Goal: Information Seeking & Learning: Learn about a topic

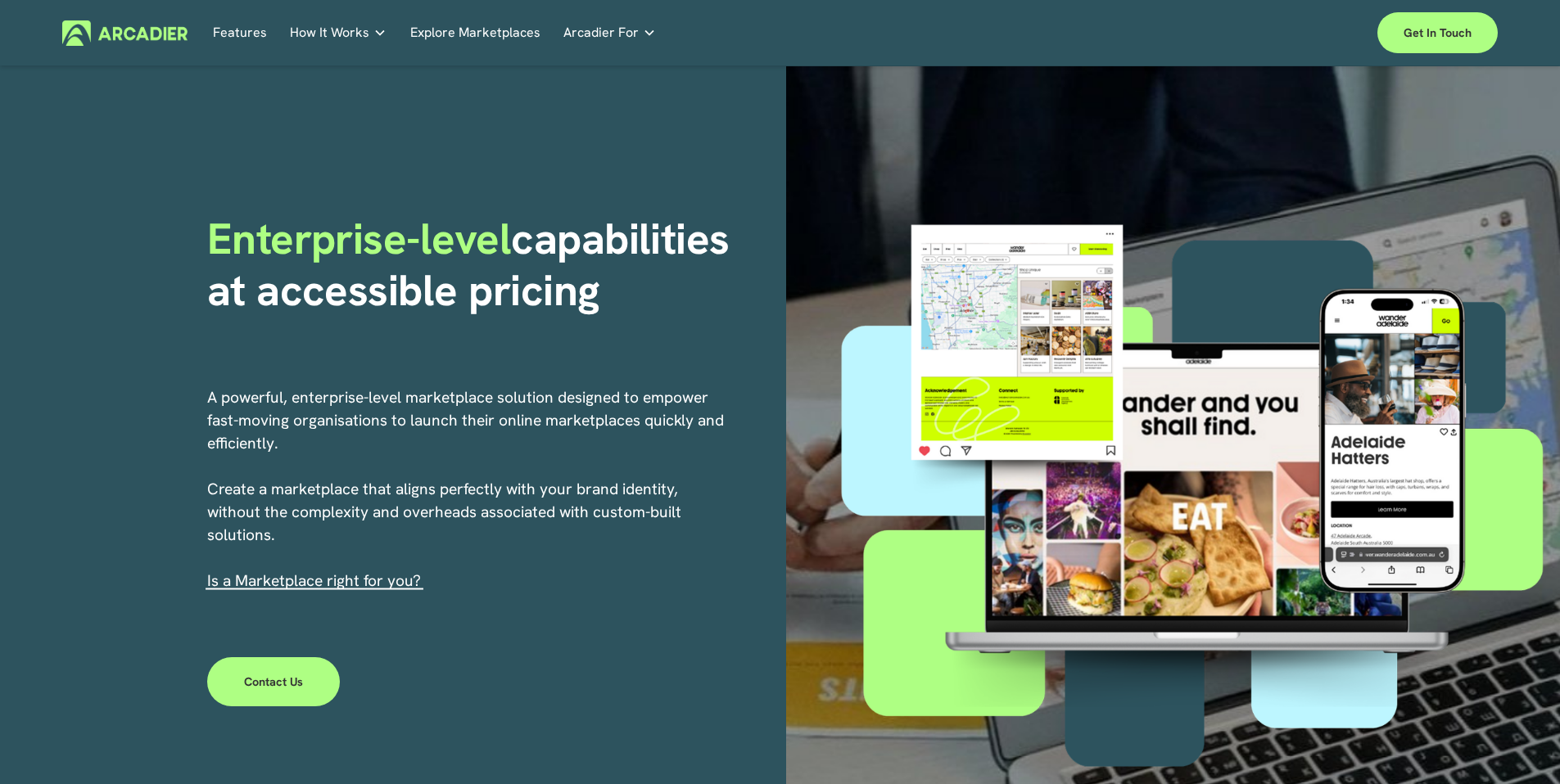
click at [0, 0] on link "Automotive Associations We power automotive association member services seamles…" at bounding box center [0, 0] width 0 height 0
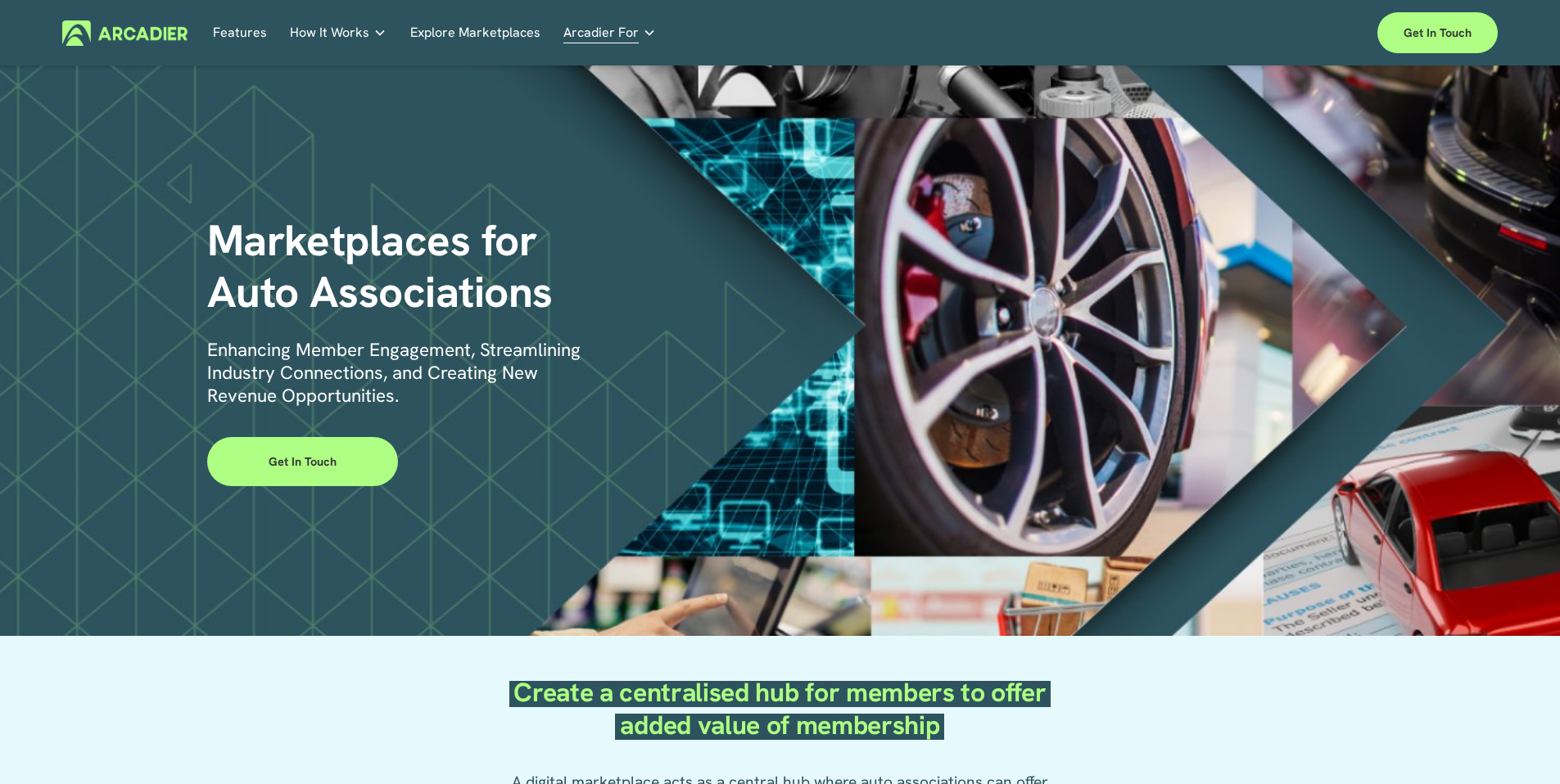
click at [233, 26] on link "Features" at bounding box center [240, 33] width 54 height 25
